Goal: Find specific fact: Find specific fact

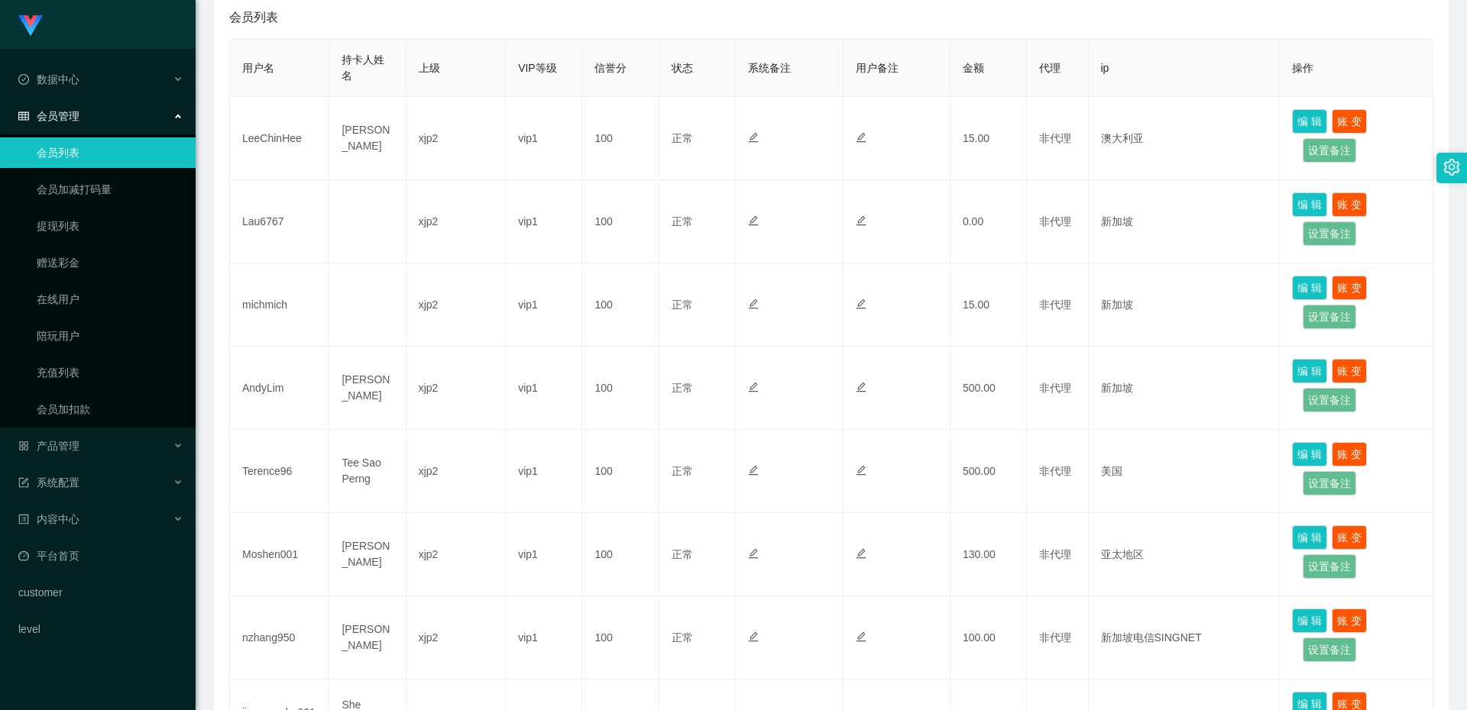
scroll to position [76, 0]
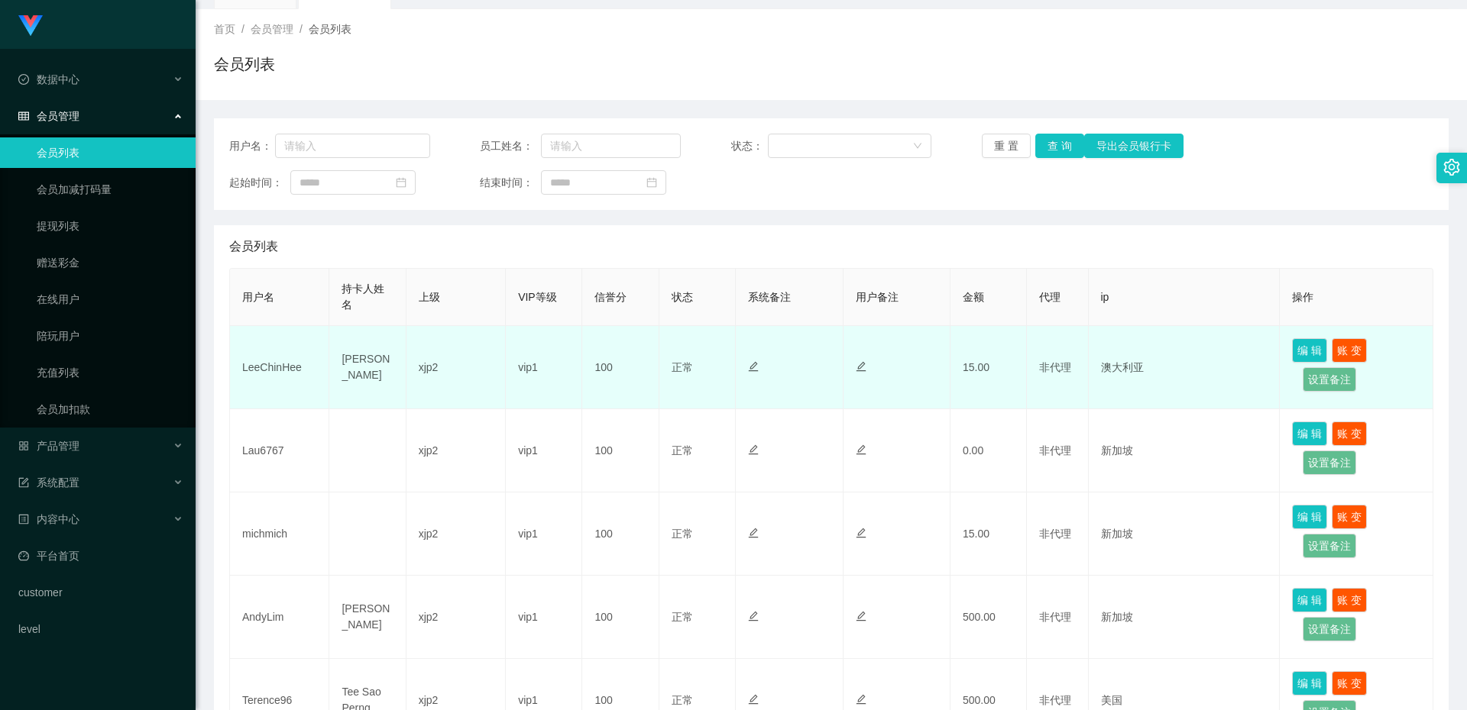
click at [283, 364] on td "LeeChinHee" at bounding box center [279, 367] width 99 height 83
copy td "LeeChinHee"
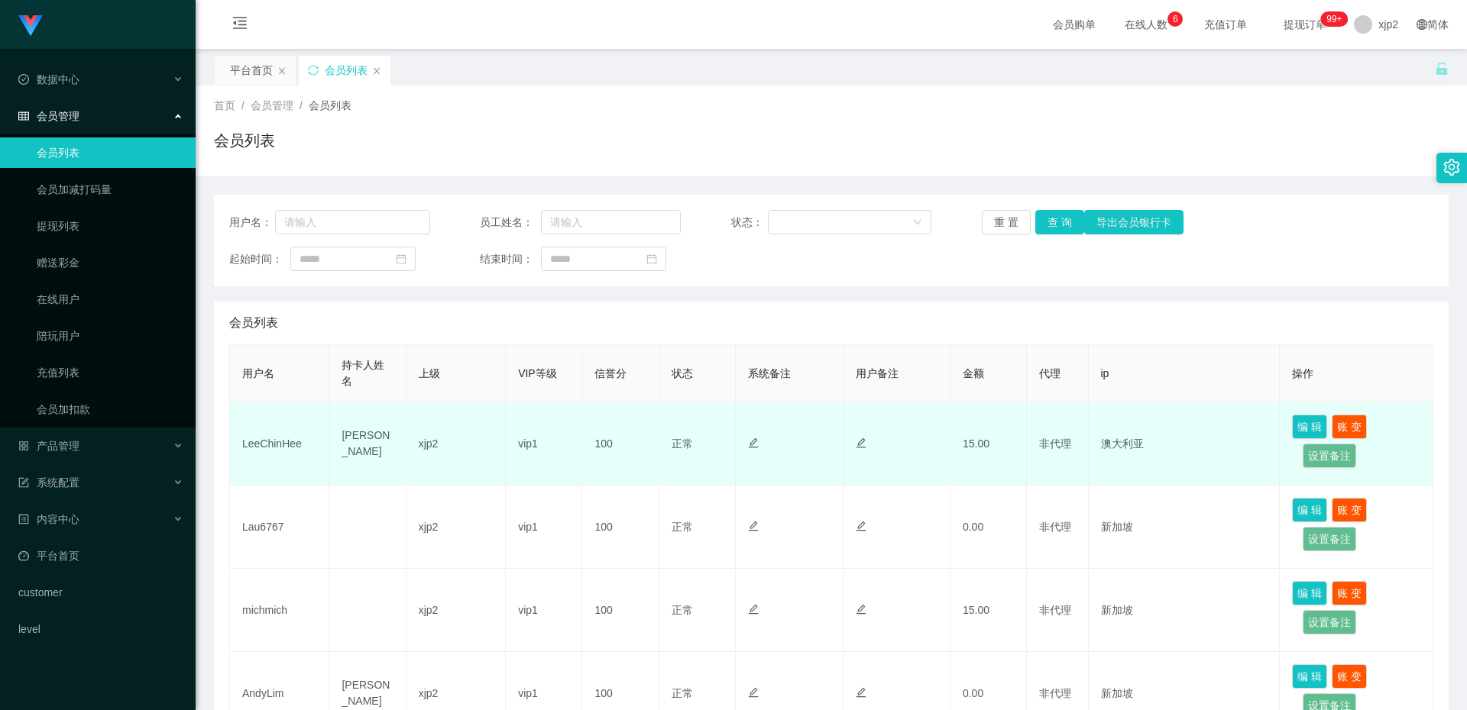
scroll to position [76, 0]
